Goal: Transaction & Acquisition: Purchase product/service

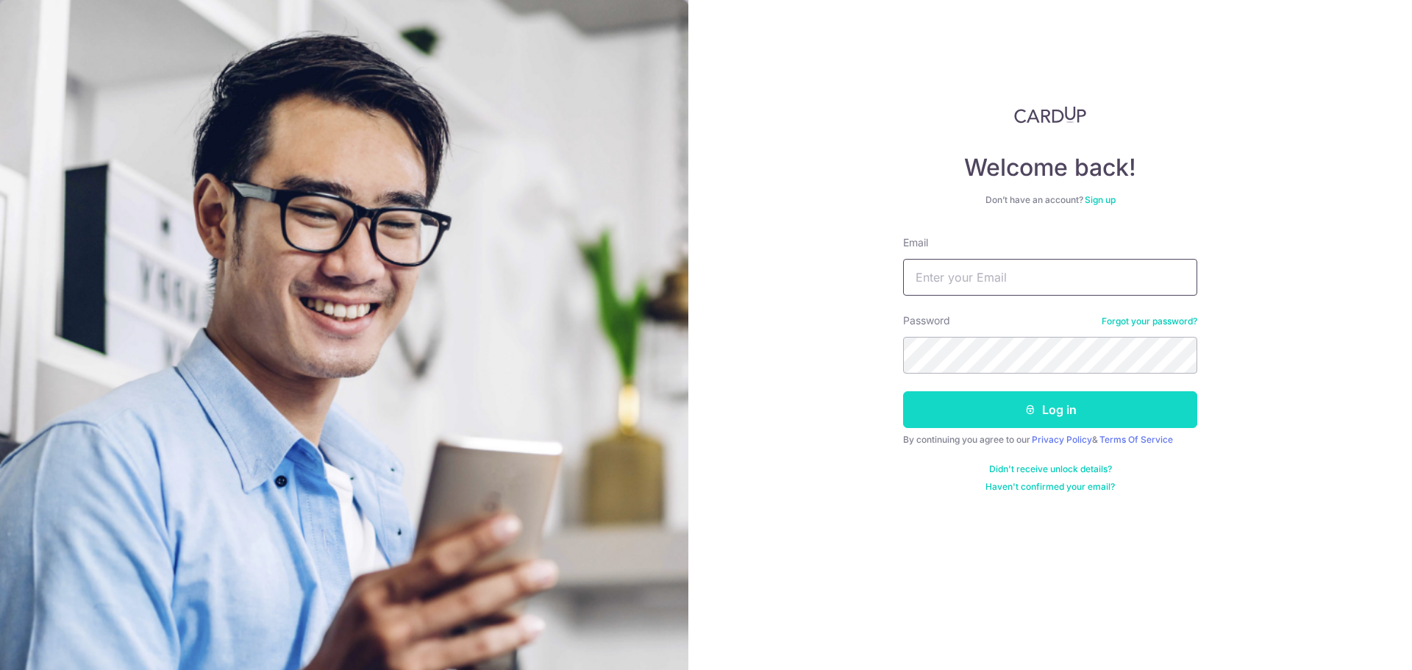
type input "gohcliff@gmail.com"
click at [983, 410] on button "Log in" at bounding box center [1050, 409] width 294 height 37
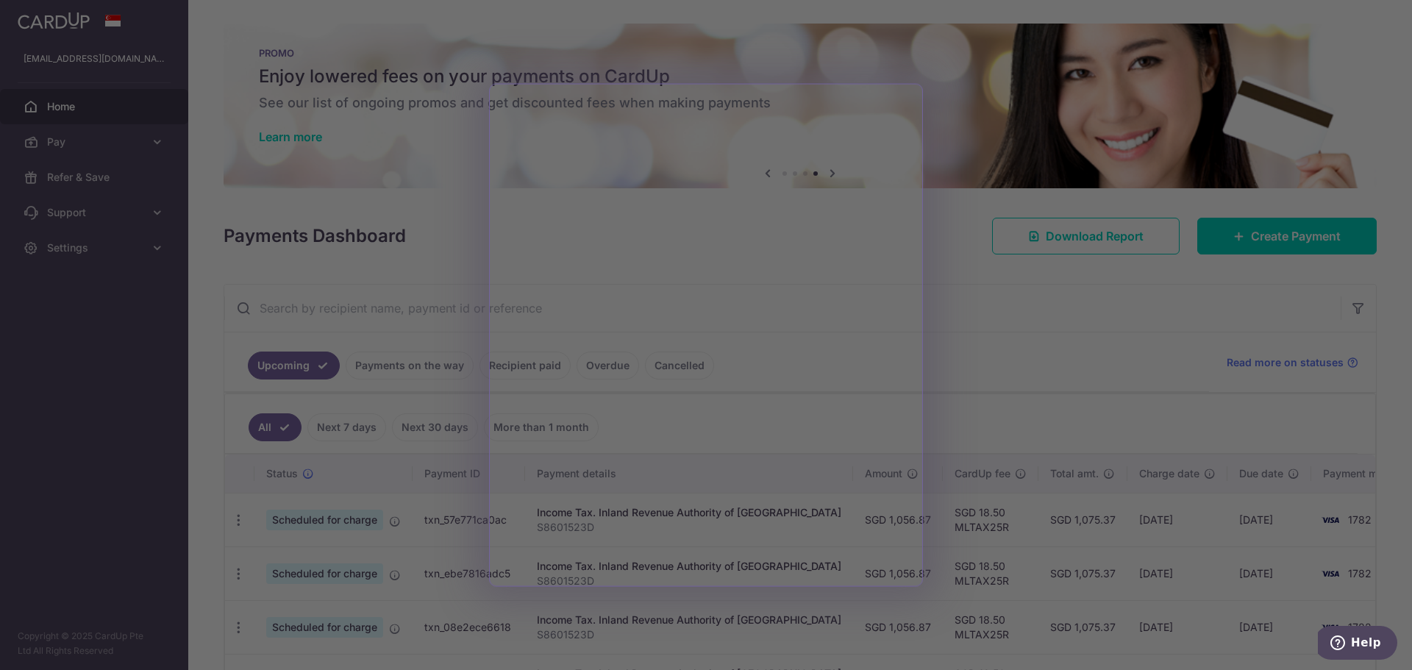
click at [1010, 337] on div at bounding box center [713, 338] width 1426 height 676
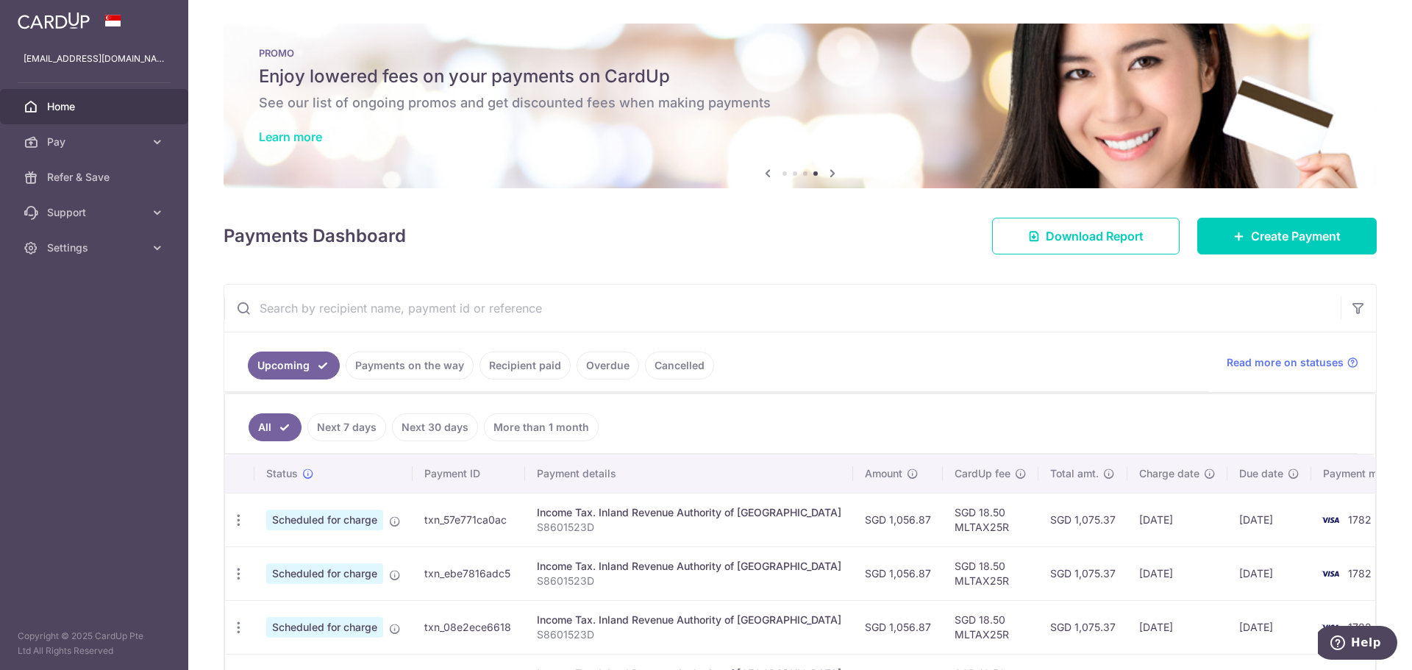
click at [305, 139] on link "Learn more" at bounding box center [290, 136] width 63 height 15
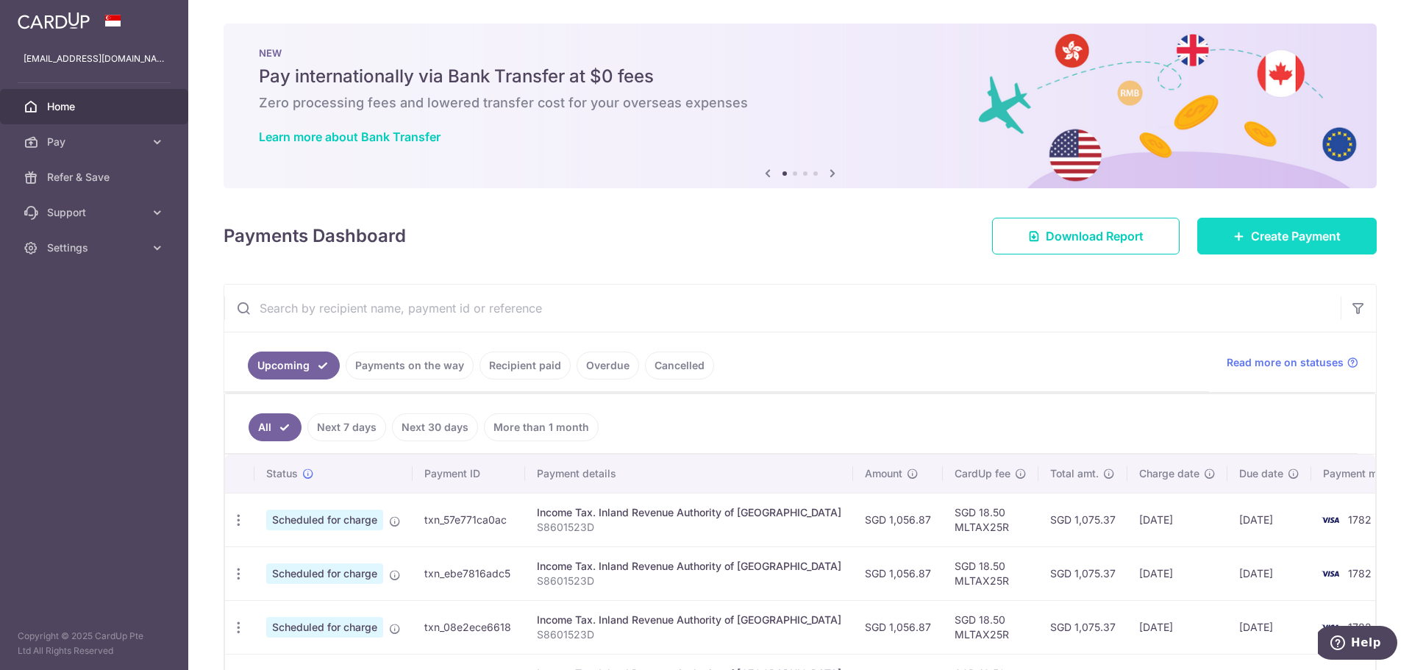
click at [1273, 226] on link "Create Payment" at bounding box center [1286, 236] width 179 height 37
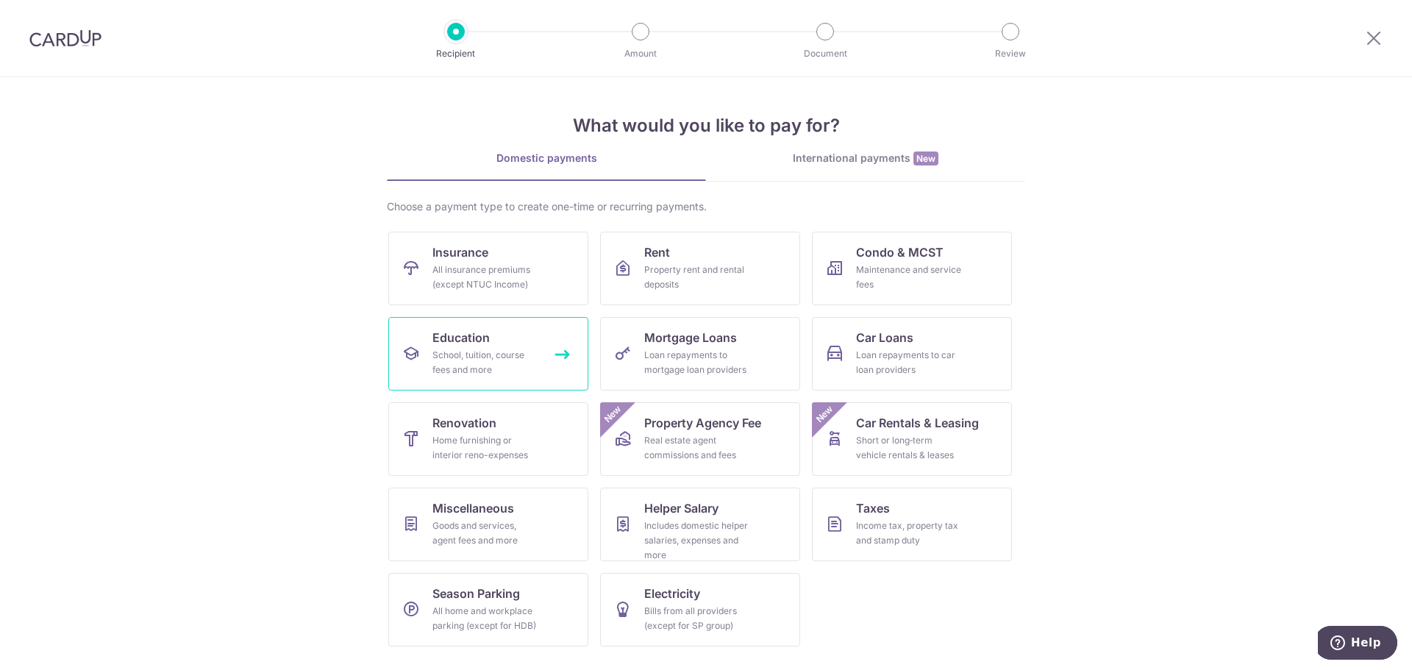
click at [473, 349] on div "School, tuition, course fees and more" at bounding box center [485, 362] width 106 height 29
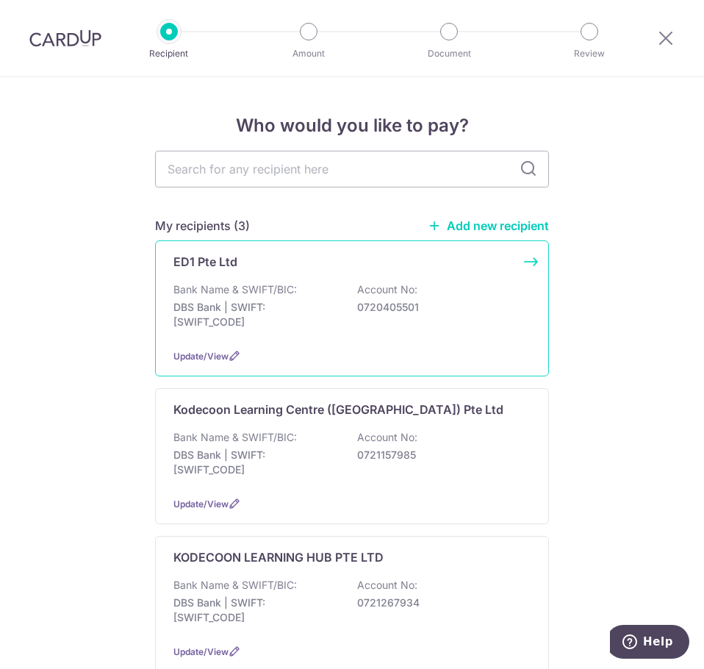
click at [294, 267] on div "ED1 Pte Ltd" at bounding box center [344, 262] width 340 height 18
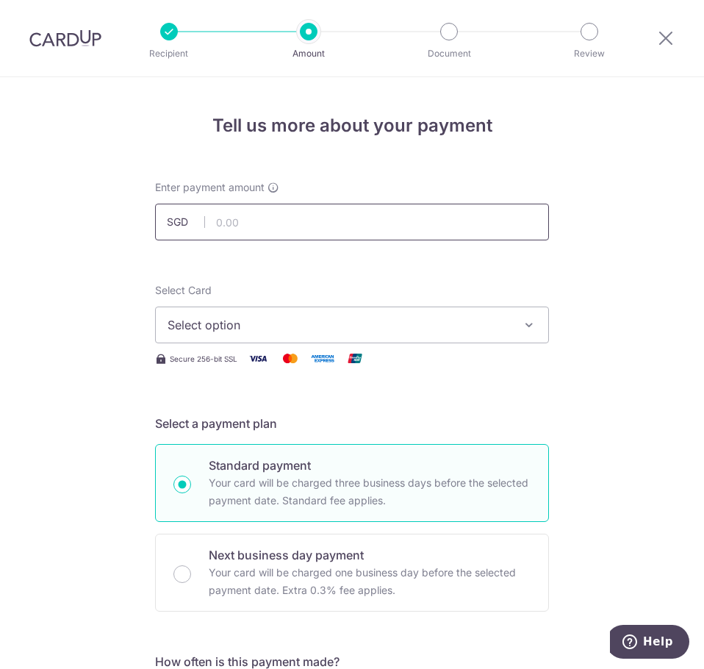
click at [250, 236] on input "text" at bounding box center [352, 222] width 394 height 37
type input "502.76"
click at [513, 333] on button "Select option" at bounding box center [352, 325] width 394 height 37
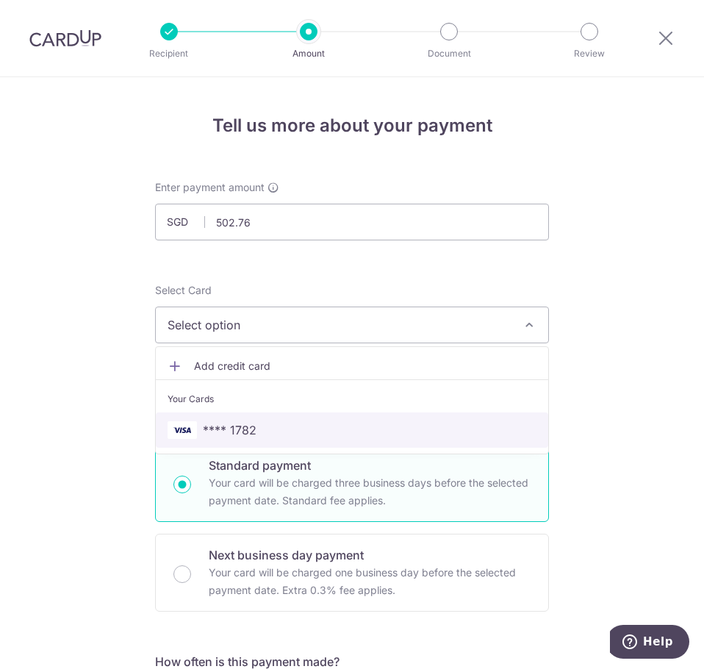
click at [248, 429] on span "**** 1782" at bounding box center [230, 430] width 54 height 18
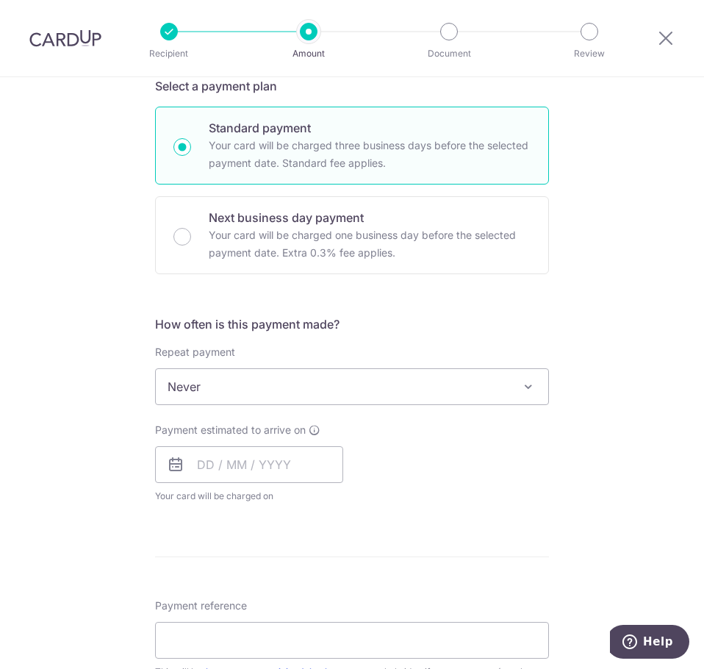
scroll to position [338, 0]
click at [358, 405] on div "How often is this payment made? Repeat payment Never Every week Every month Eve…" at bounding box center [352, 415] width 394 height 200
click at [362, 395] on span "Never" at bounding box center [352, 385] width 393 height 35
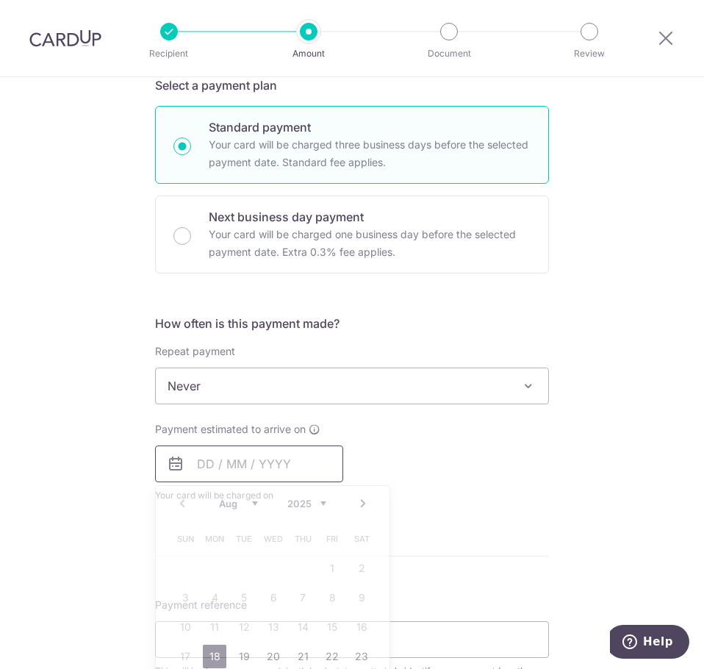
click at [196, 479] on input "text" at bounding box center [249, 464] width 188 height 37
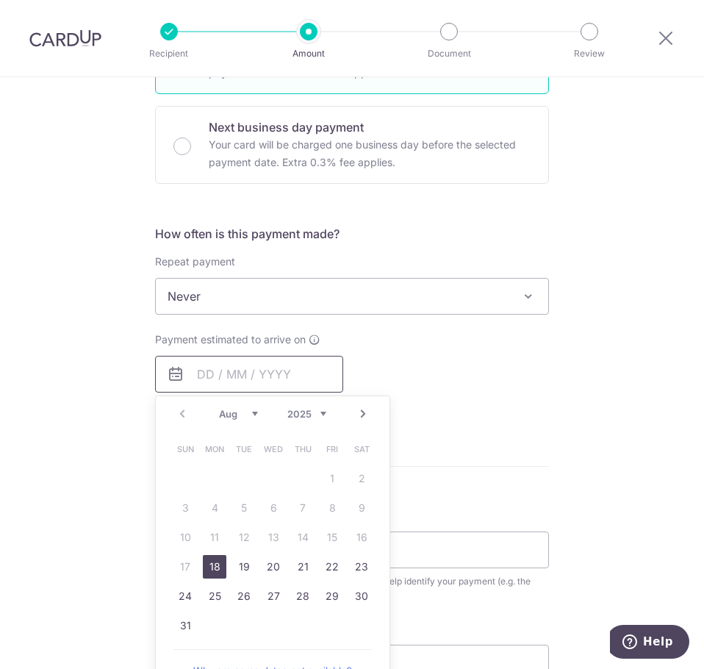
scroll to position [429, 0]
click at [235, 567] on link "19" at bounding box center [244, 566] width 24 height 24
type input "[DATE]"
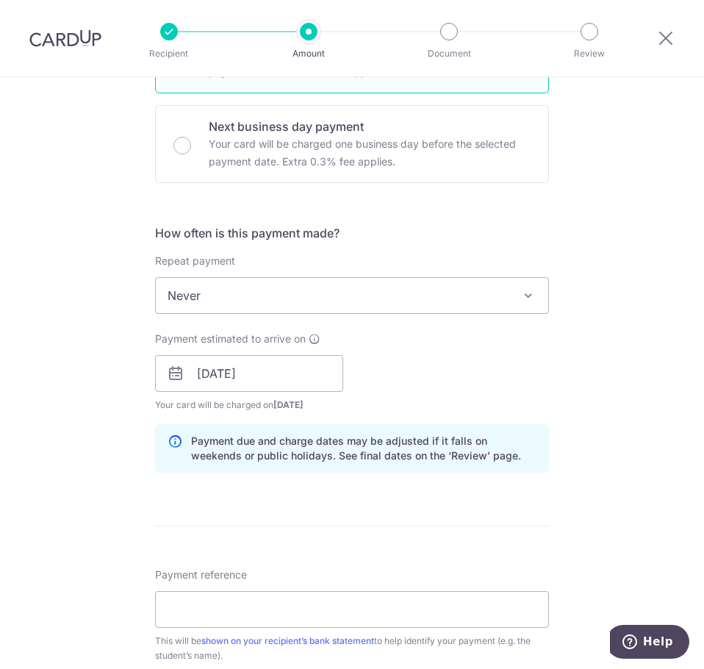
click at [624, 366] on div "Tell us more about your payment Enter payment amount SGD 502.76 502.76 Select C…" at bounding box center [352, 347] width 704 height 1397
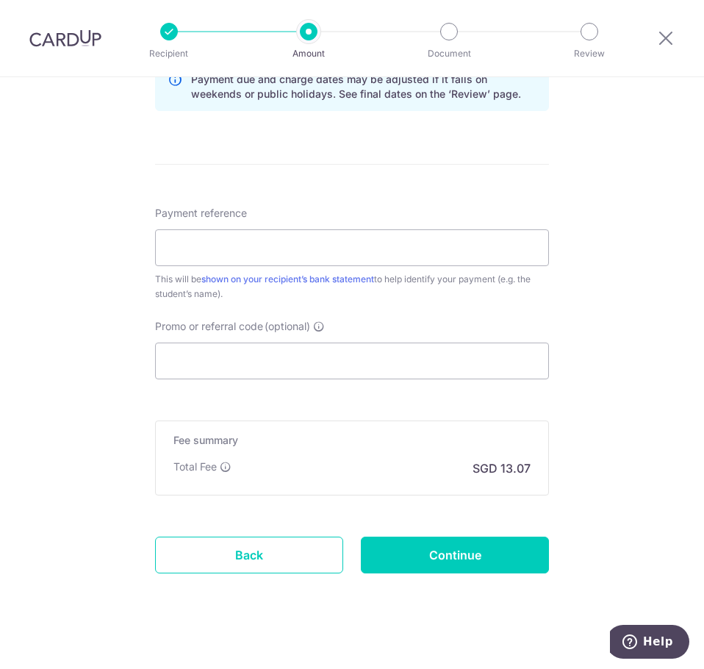
scroll to position [793, 0]
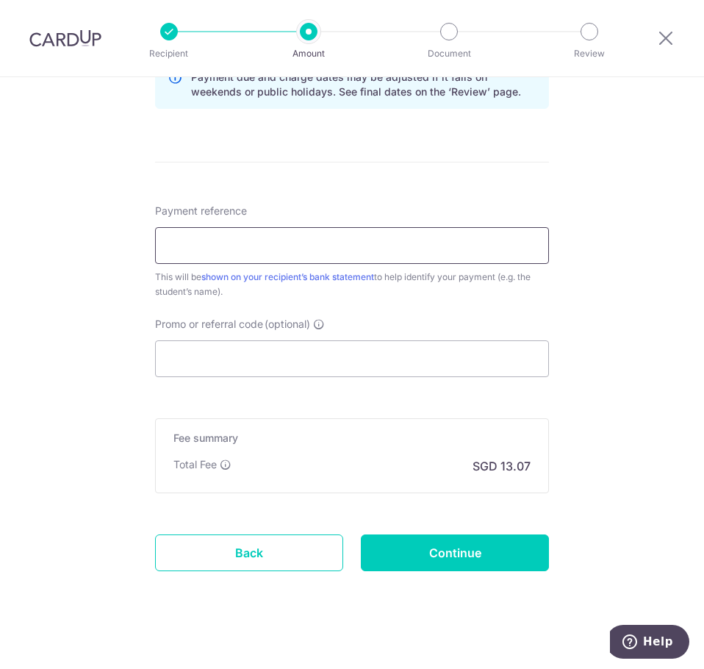
click at [190, 257] on input "Payment reference" at bounding box center [352, 245] width 394 height 37
click at [350, 235] on input "JRL Zachary Goh Guan Feng" at bounding box center [352, 245] width 394 height 37
type input "JRL [PERSON_NAME] [PERSON_NAME] Pri 3"
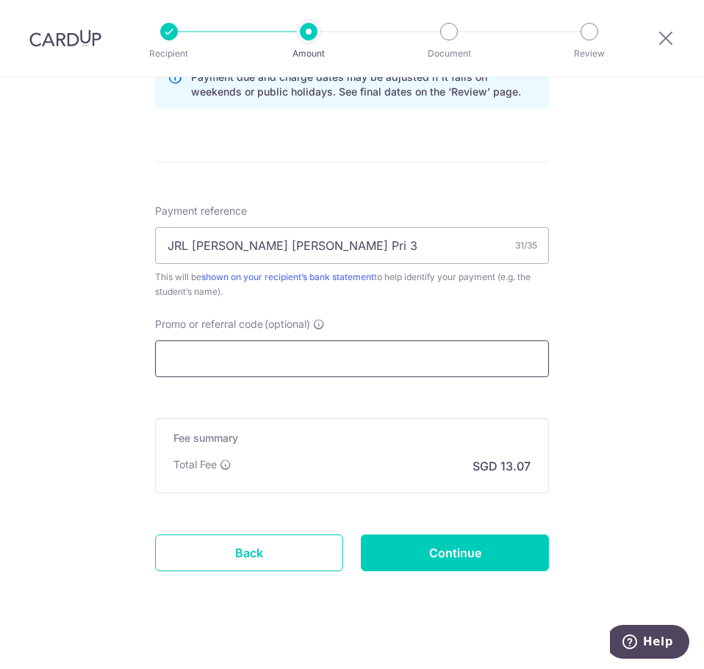
click at [210, 345] on input "Promo or referral code (optional)" at bounding box center [352, 358] width 394 height 37
paste input "OFF225"
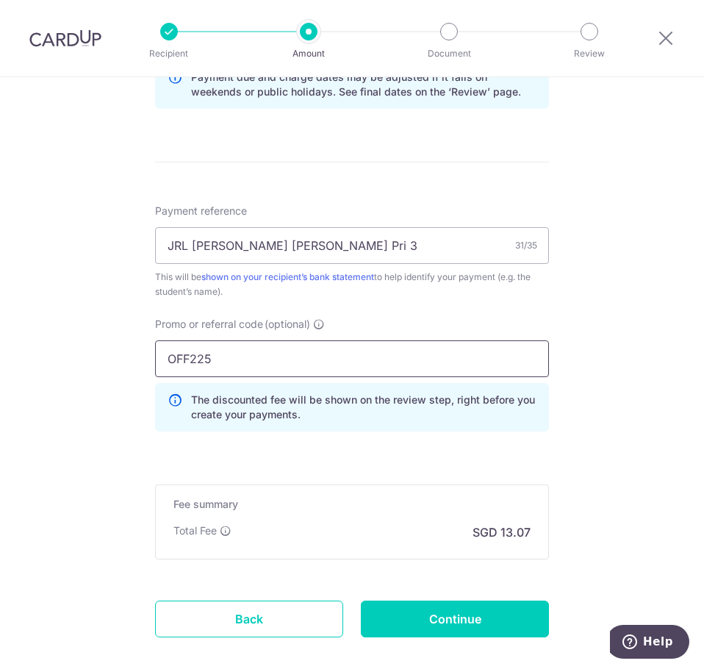
type input "OFF225"
click at [94, 407] on div "Tell us more about your payment Enter payment amount SGD 502.76 502.76 Select C…" at bounding box center [352, 16] width 704 height 1463
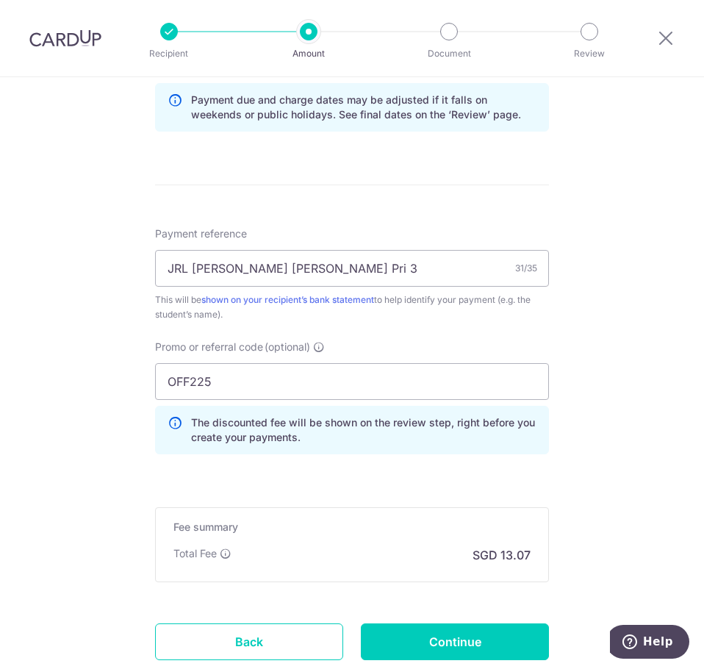
scroll to position [871, 0]
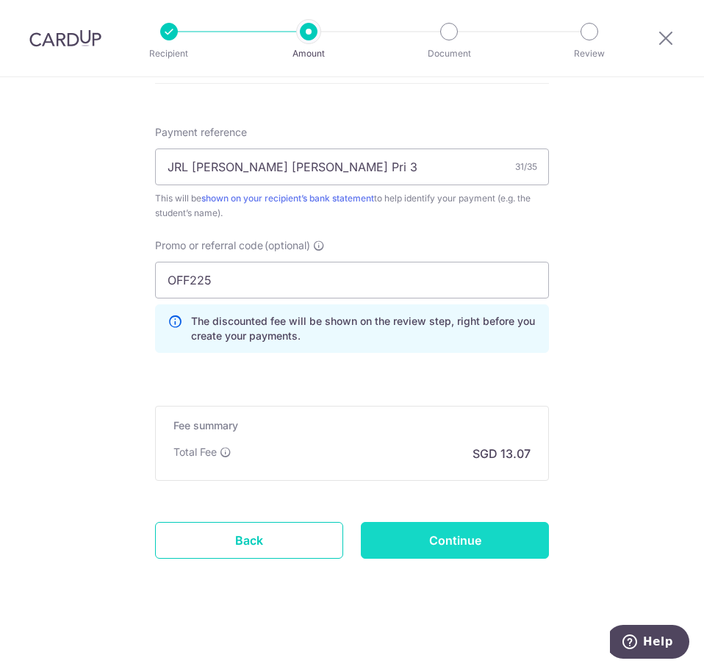
click at [448, 534] on input "Continue" at bounding box center [455, 540] width 188 height 37
type input "Create Schedule"
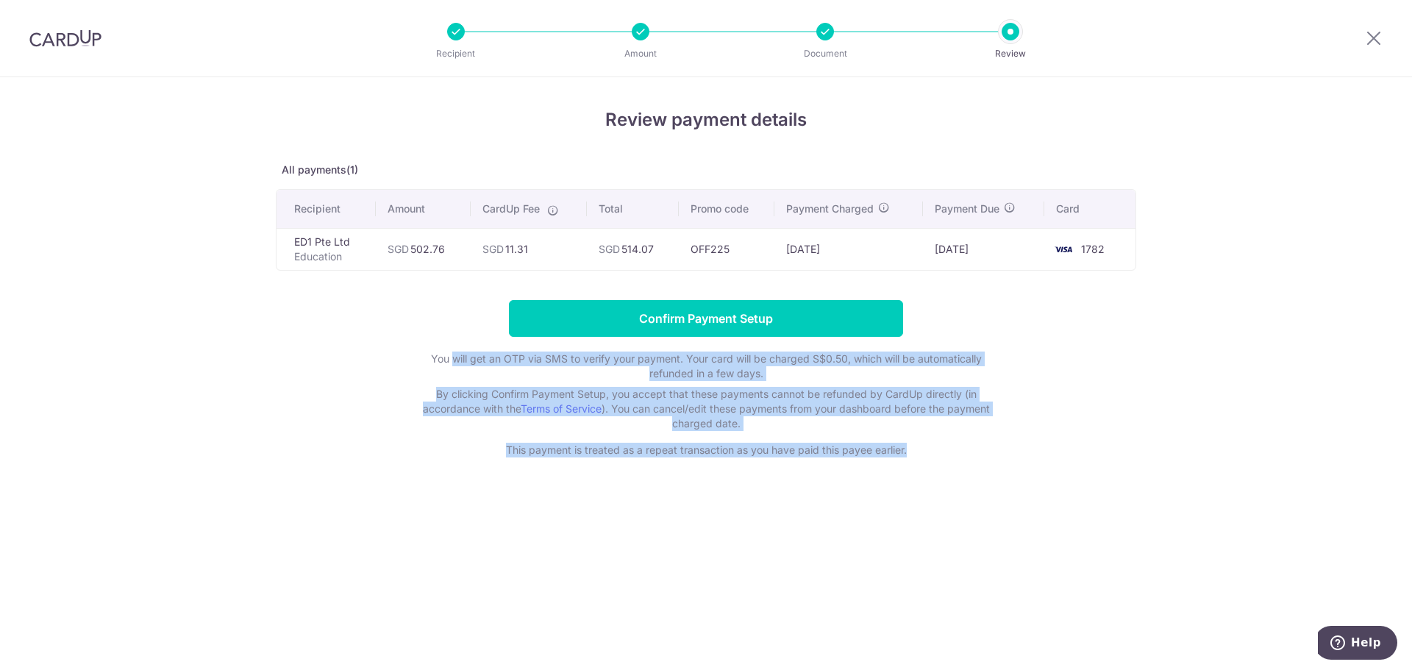
drag, startPoint x: 452, startPoint y: 357, endPoint x: 977, endPoint y: 469, distance: 536.9
click at [704, 469] on div "Review payment details All payments(1) Recipient Amount CardUp Fee Total Promo …" at bounding box center [706, 373] width 1412 height 593
click at [704, 462] on div "Review payment details All payments(1) Recipient Amount CardUp Fee Total Promo …" at bounding box center [706, 373] width 1412 height 593
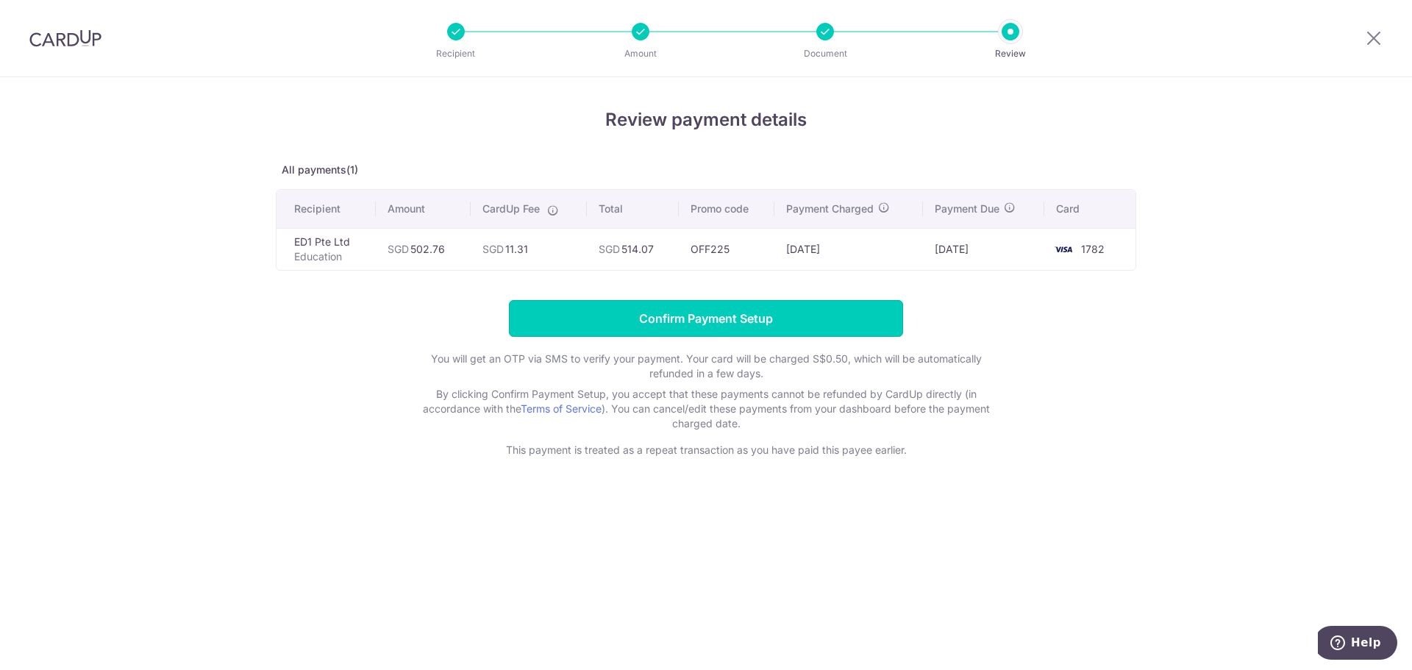
click at [679, 310] on input "Confirm Payment Setup" at bounding box center [706, 318] width 394 height 37
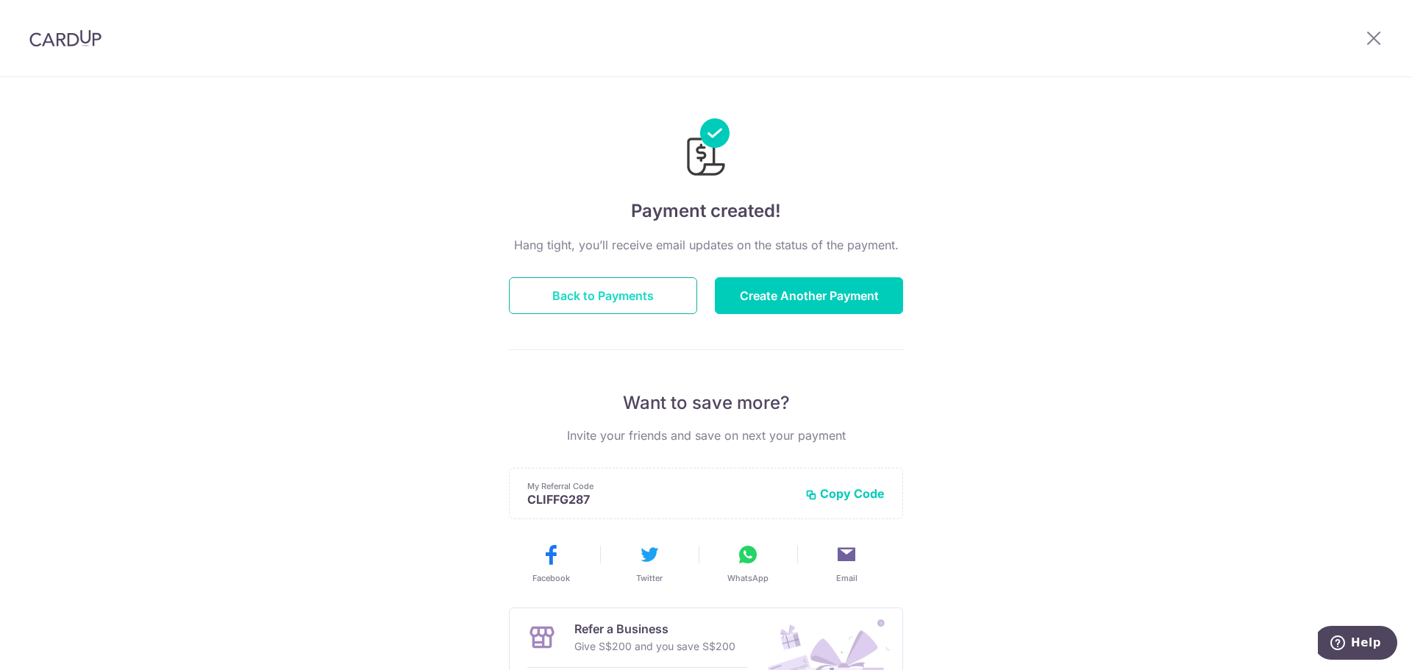
click at [635, 312] on button "Back to Payments" at bounding box center [603, 295] width 188 height 37
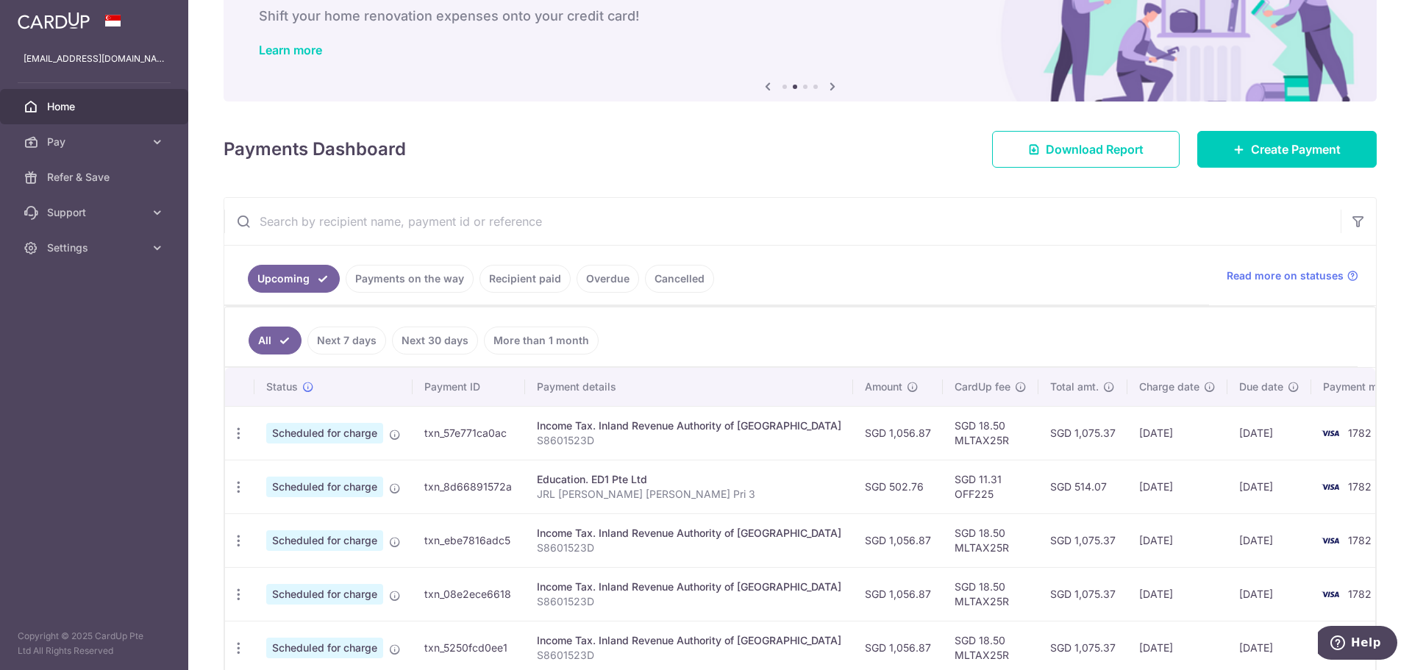
scroll to position [86, 0]
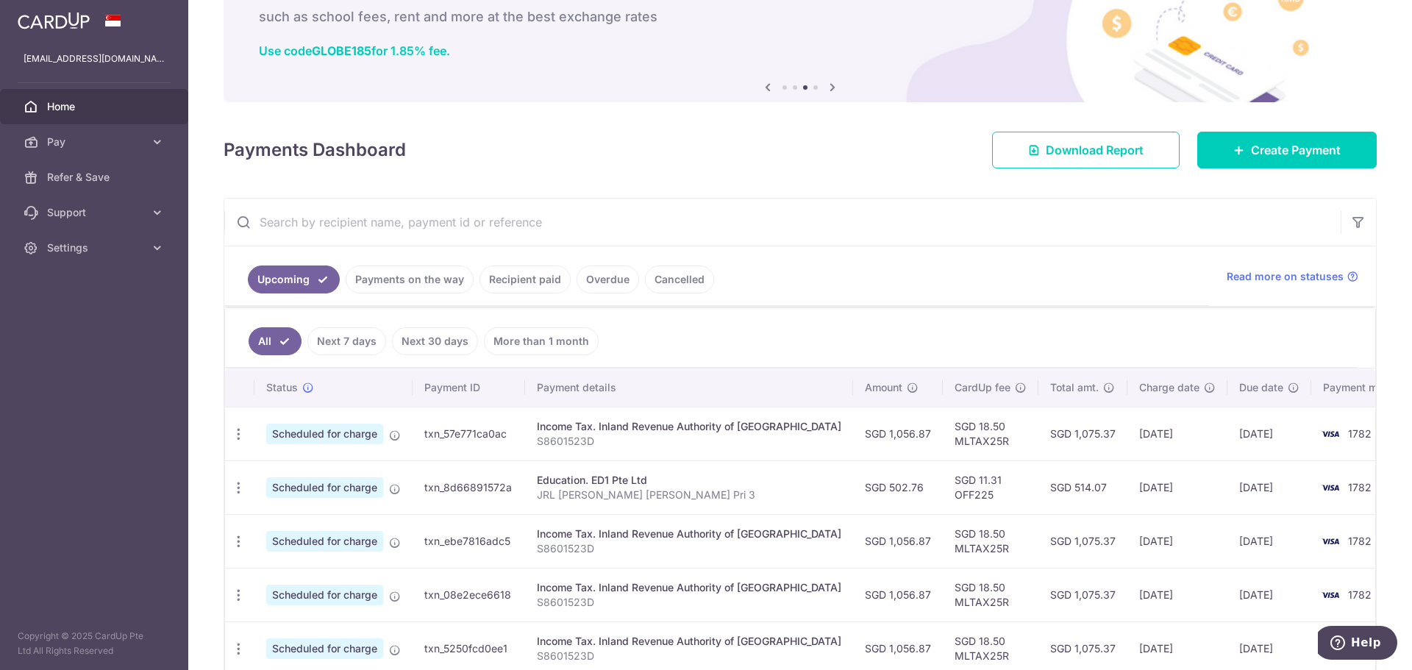
click at [64, 102] on span "Home" at bounding box center [95, 106] width 97 height 15
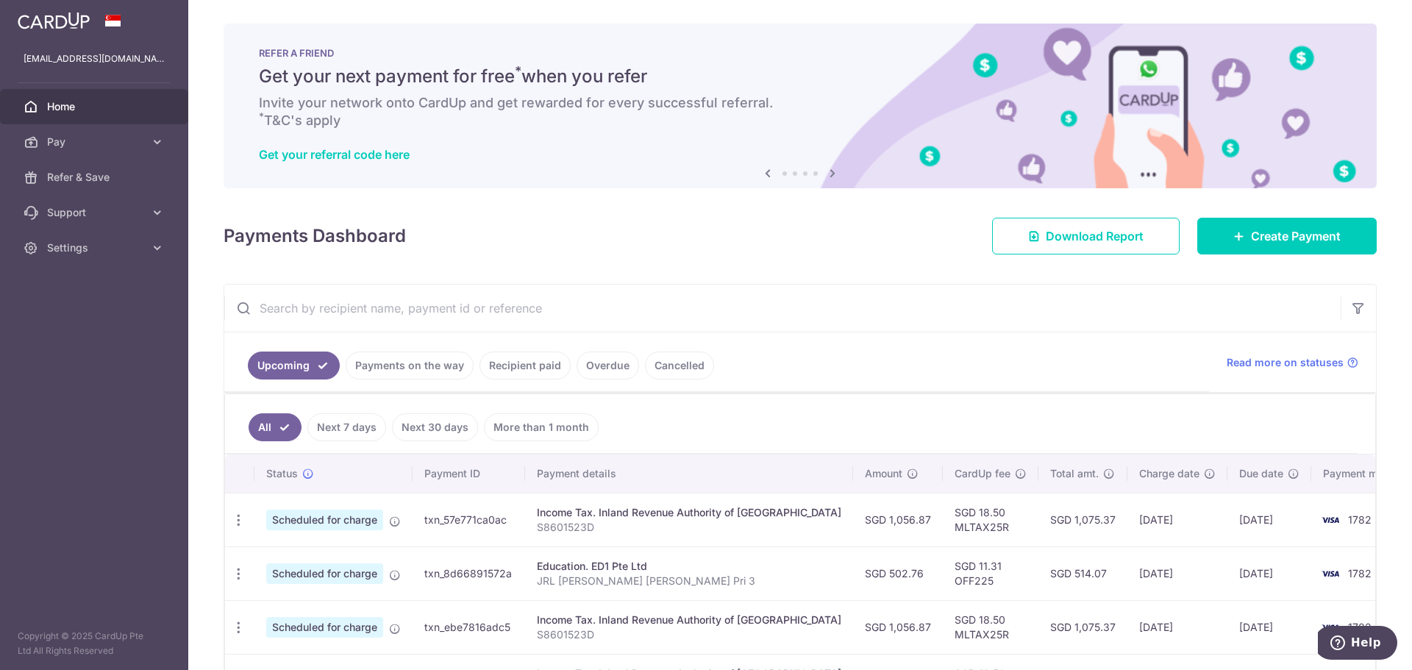
click at [54, 102] on span "Home" at bounding box center [95, 106] width 97 height 15
